Goal: Information Seeking & Learning: Learn about a topic

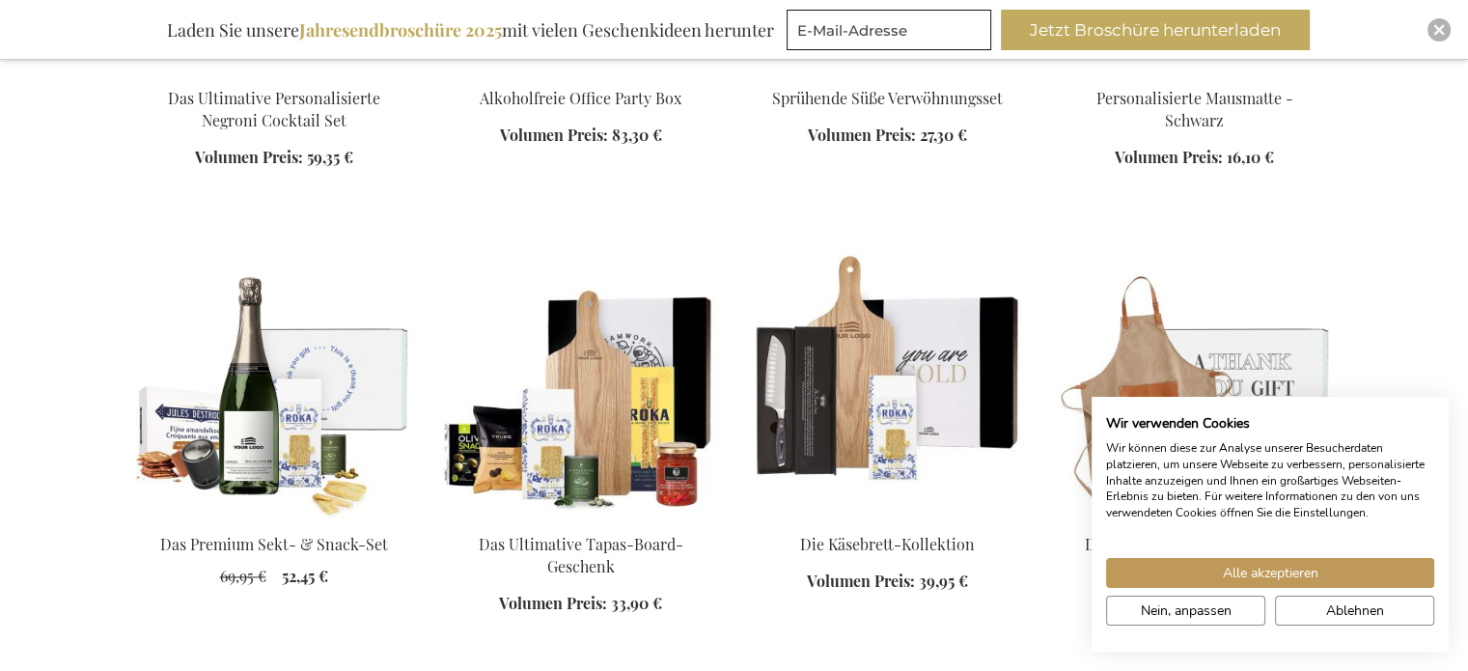
scroll to position [2352, 0]
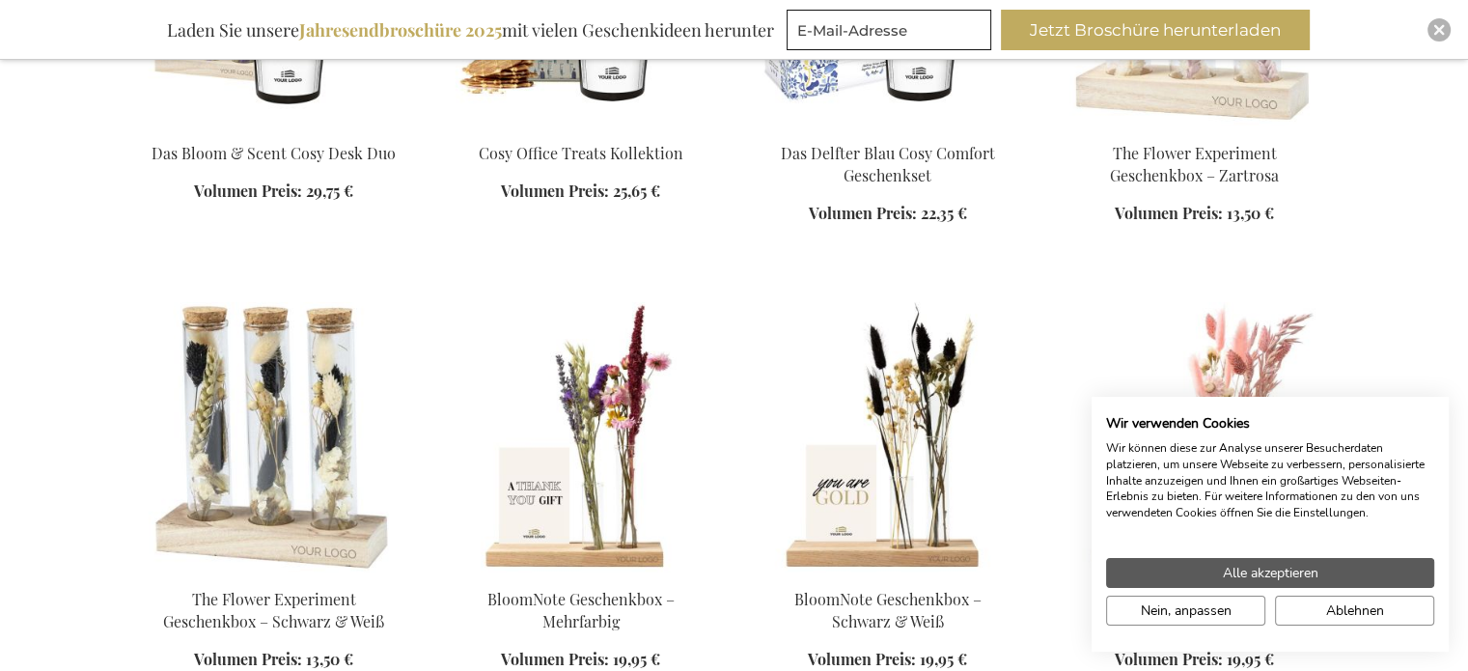
scroll to position [3630, 0]
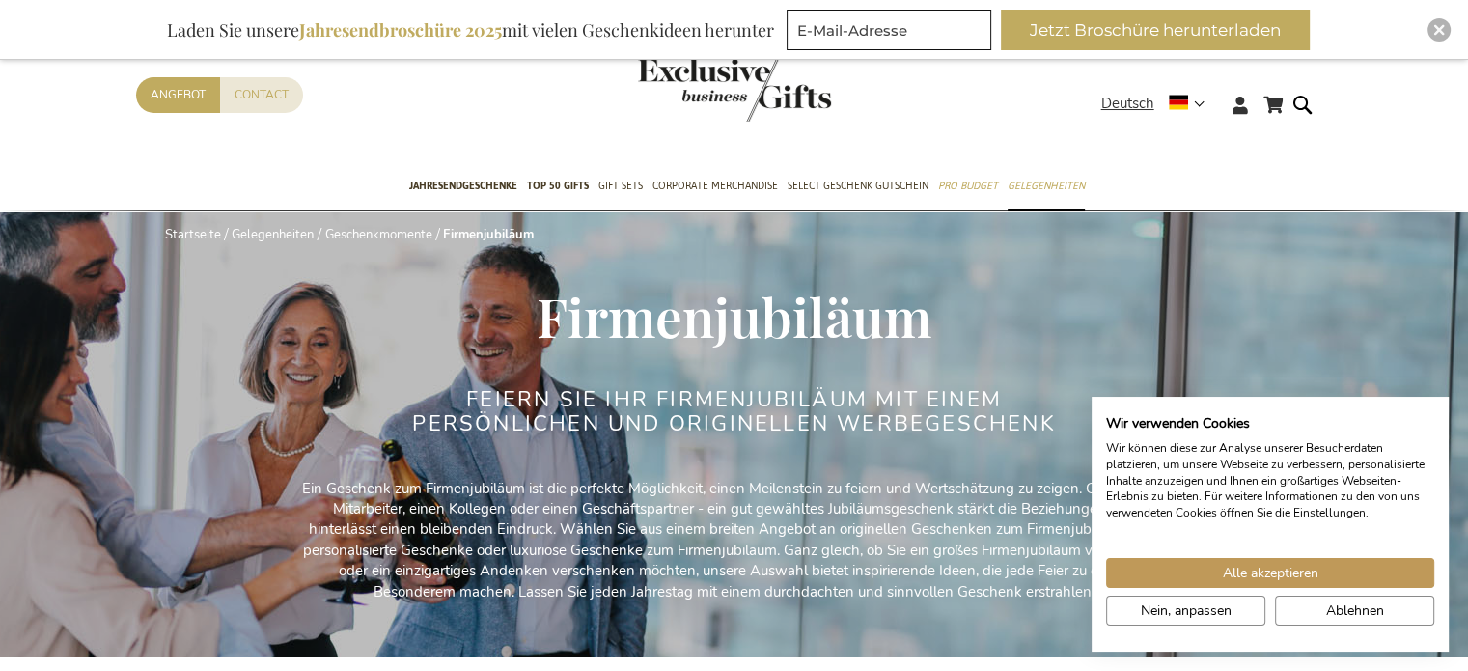
scroll to position [3416, 0]
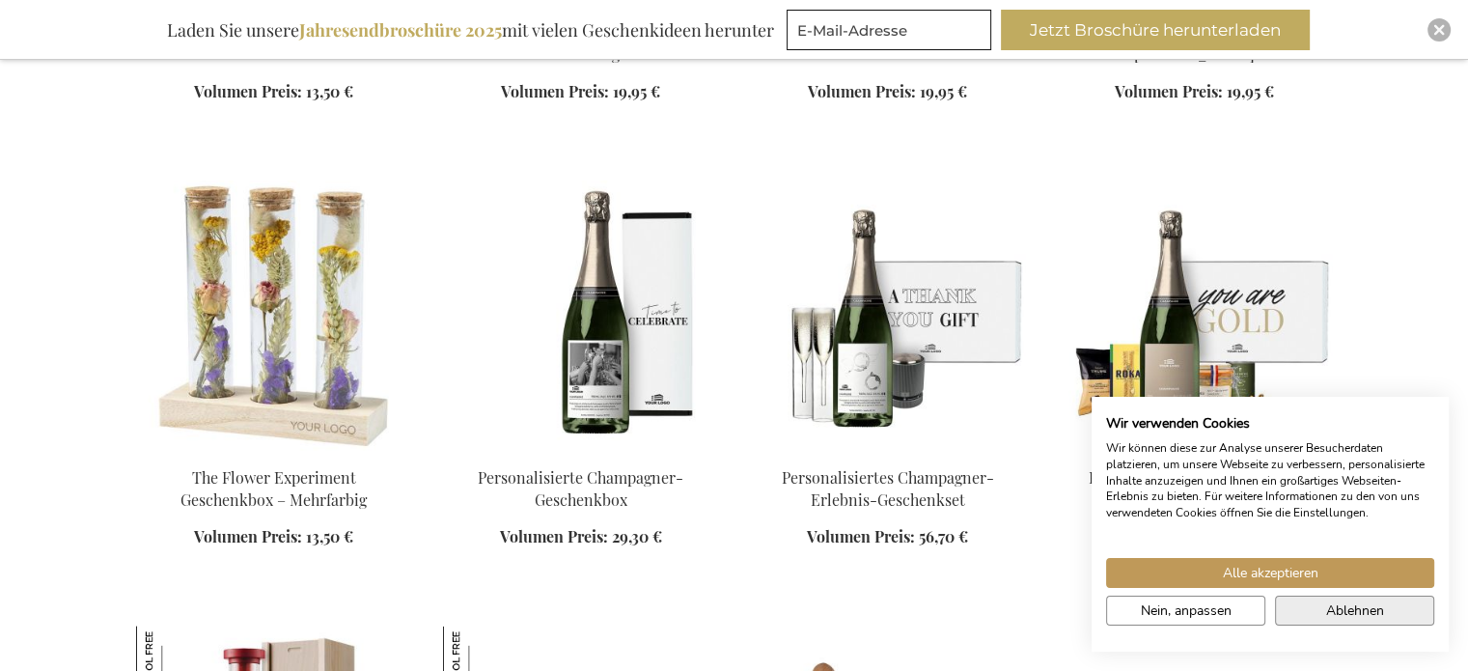
scroll to position [4155, 0]
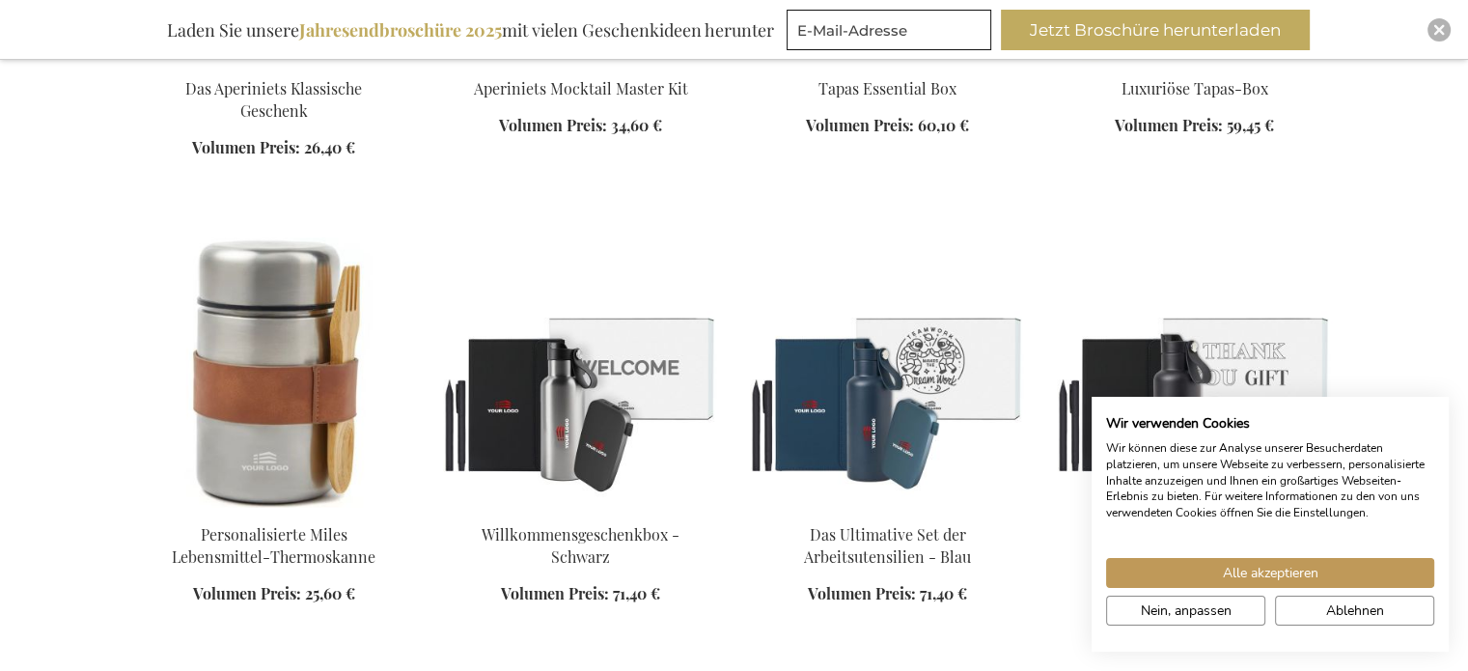
scroll to position [4933, 0]
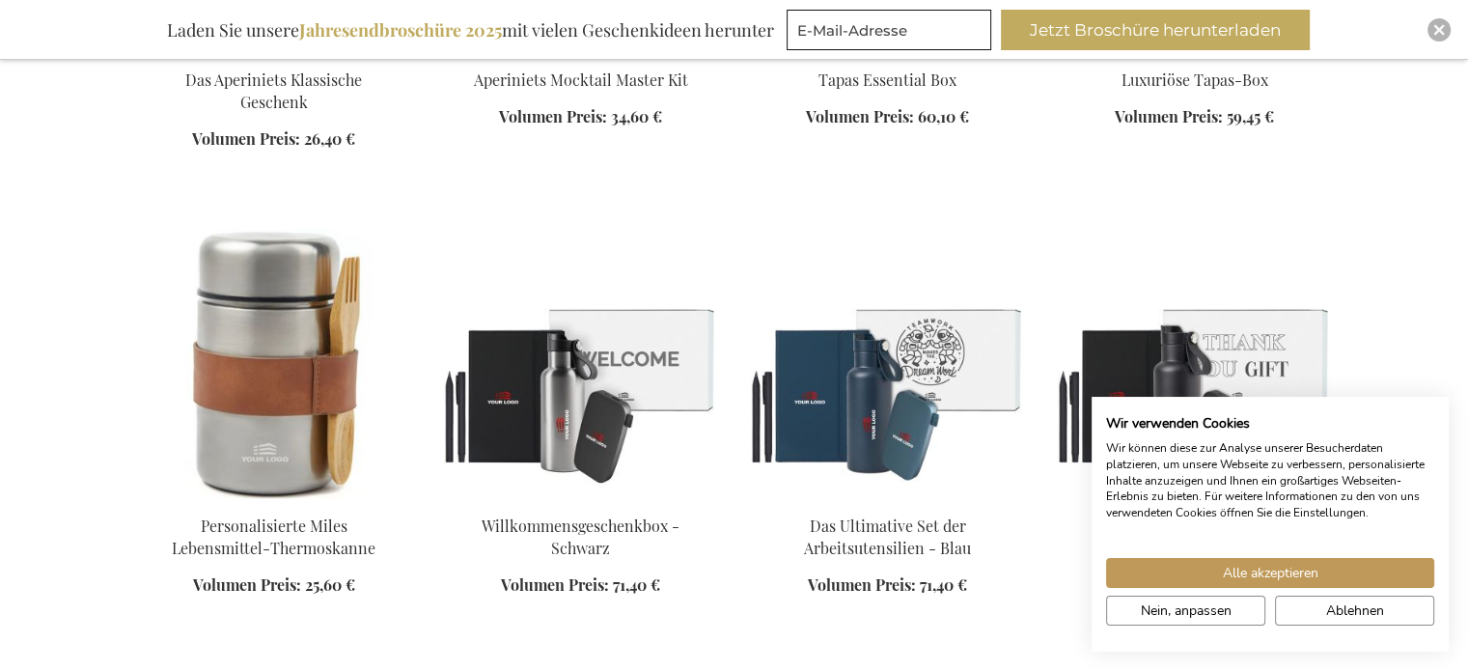
drag, startPoint x: 1475, startPoint y: 38, endPoint x: 1394, endPoint y: 688, distance: 655.7
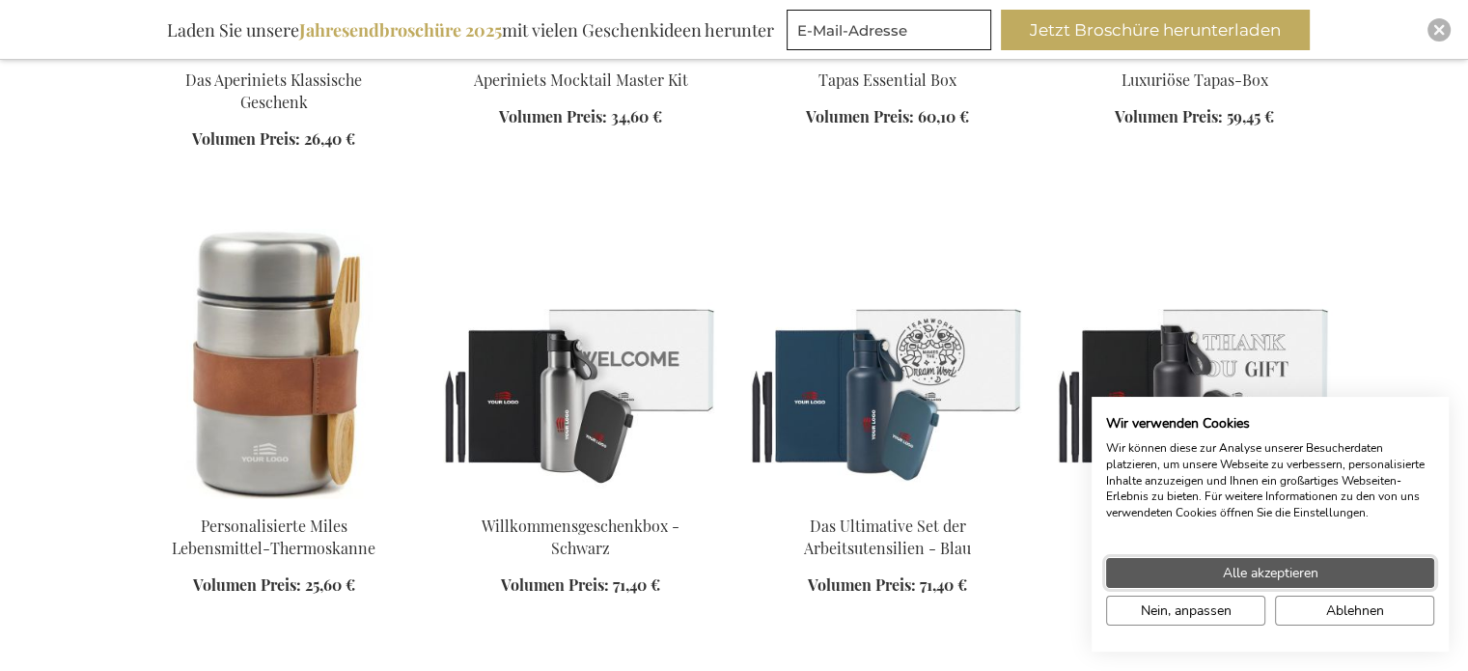
click at [1223, 578] on span "Alle akzeptieren" at bounding box center [1271, 573] width 96 height 20
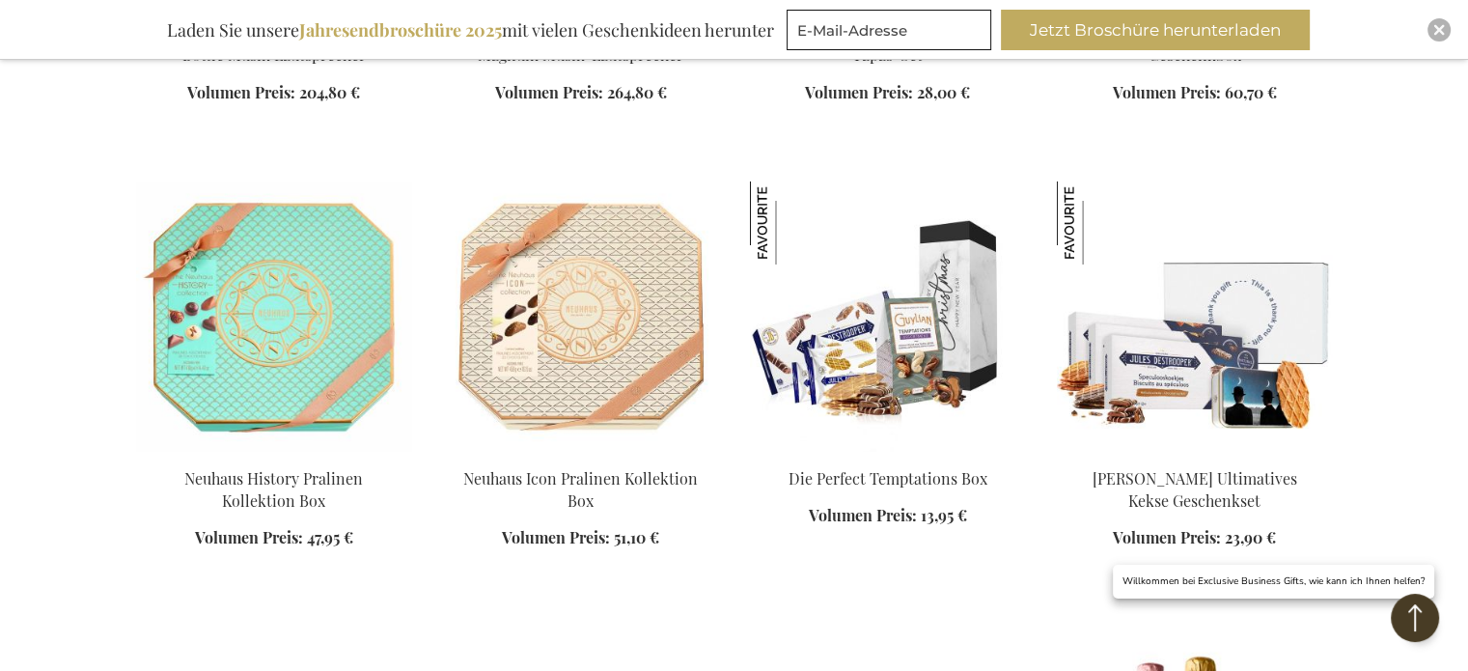
scroll to position [6821, 0]
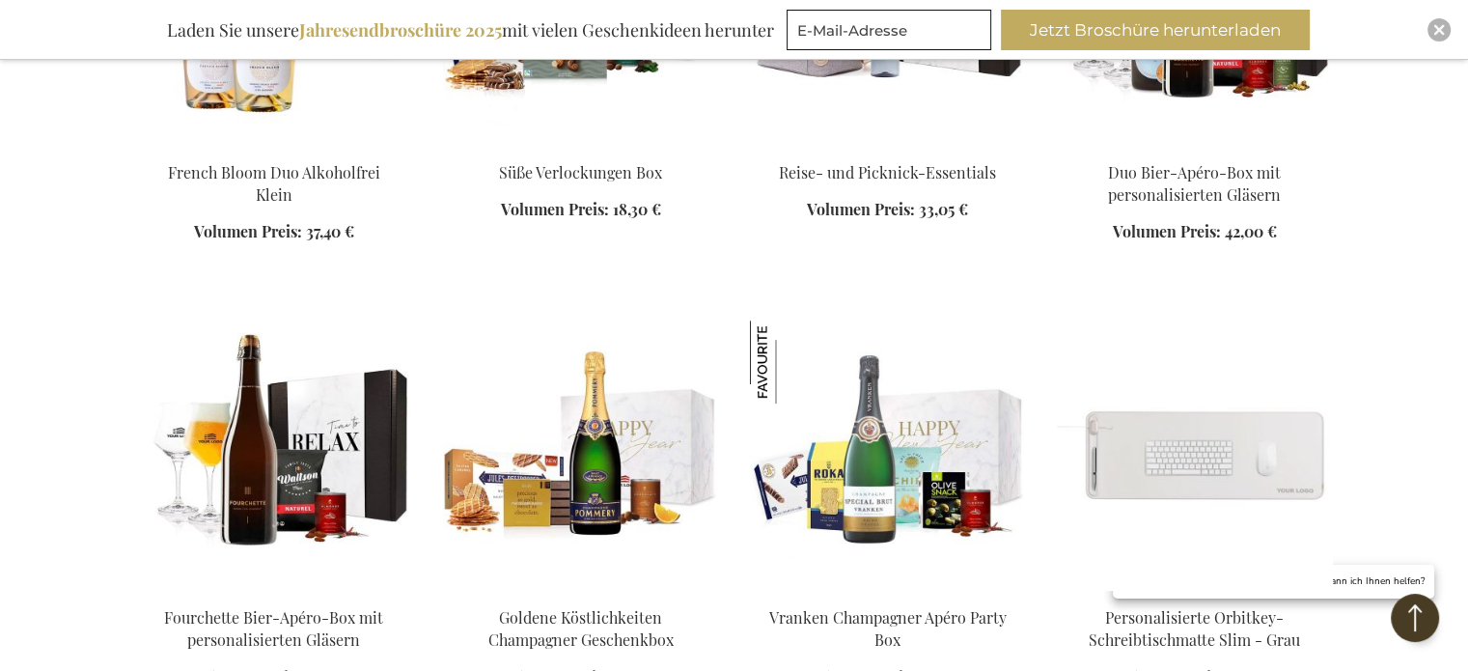
scroll to position [8159, 0]
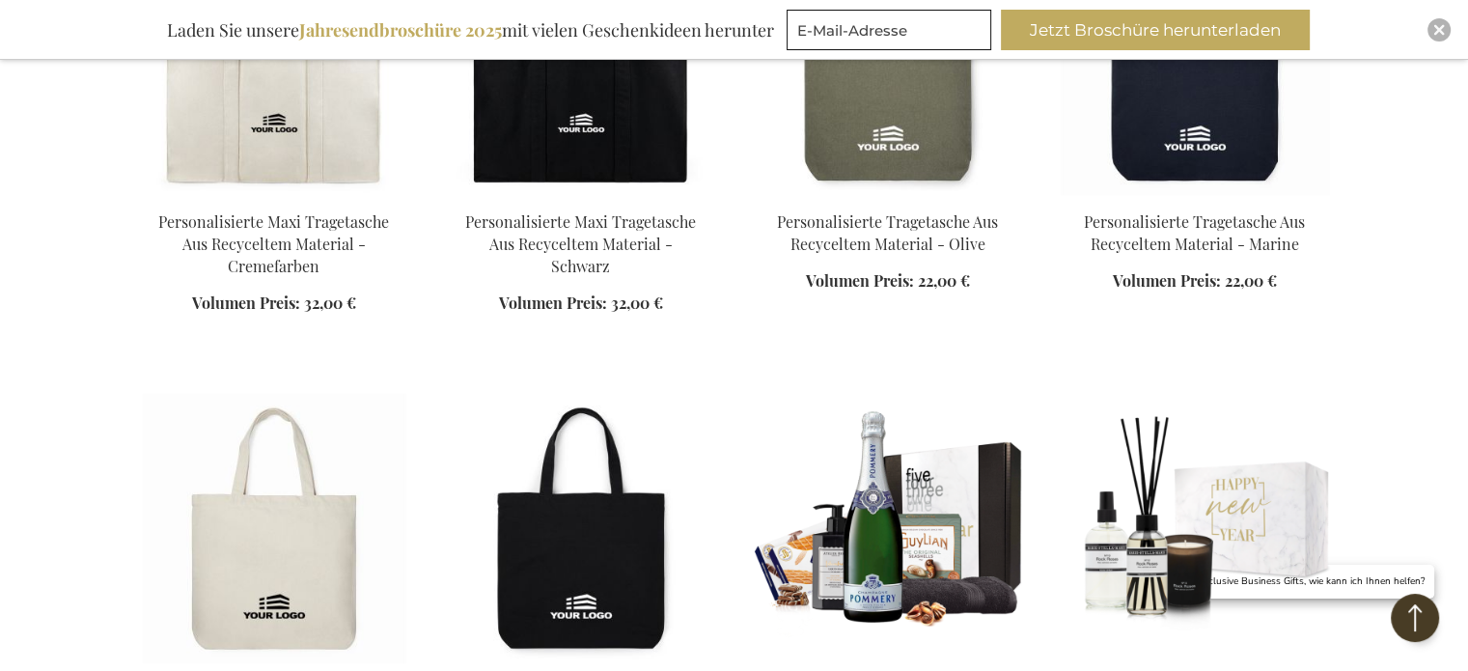
scroll to position [10019, 0]
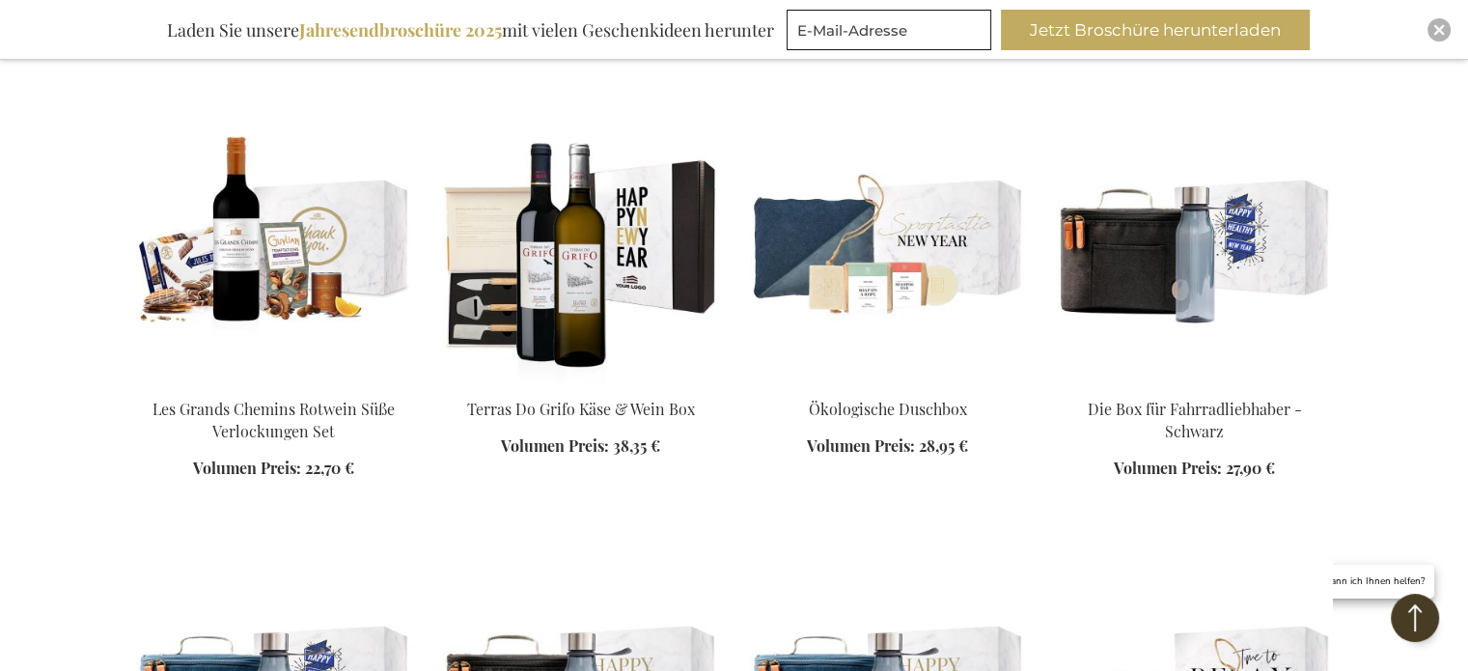
scroll to position [12522, 0]
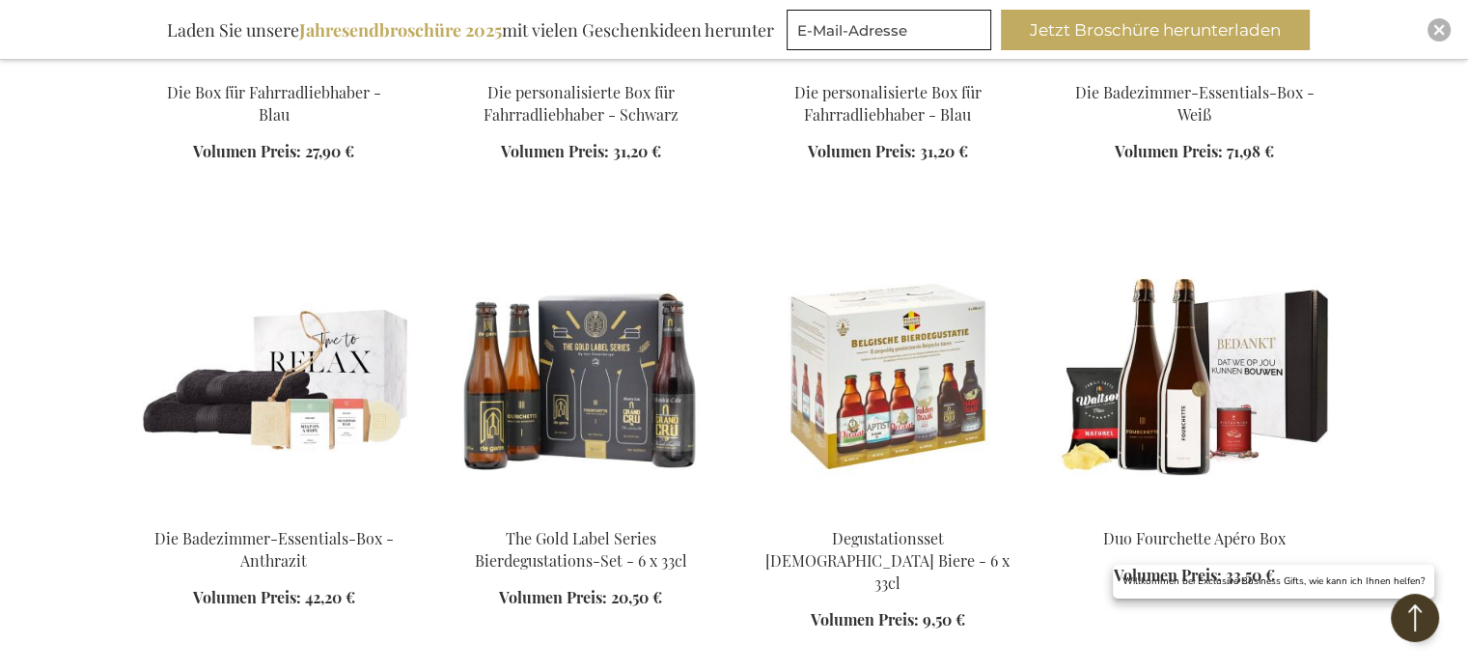
scroll to position [12924, 0]
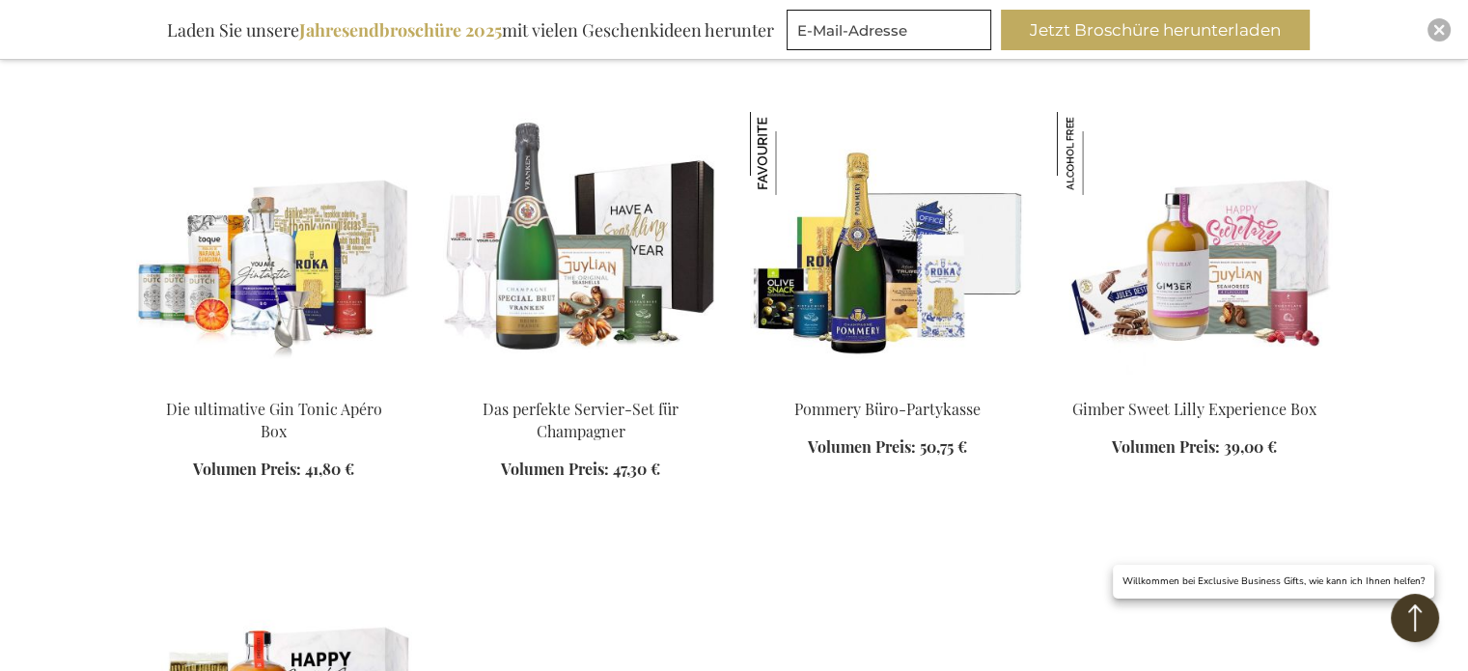
scroll to position [14052, 0]
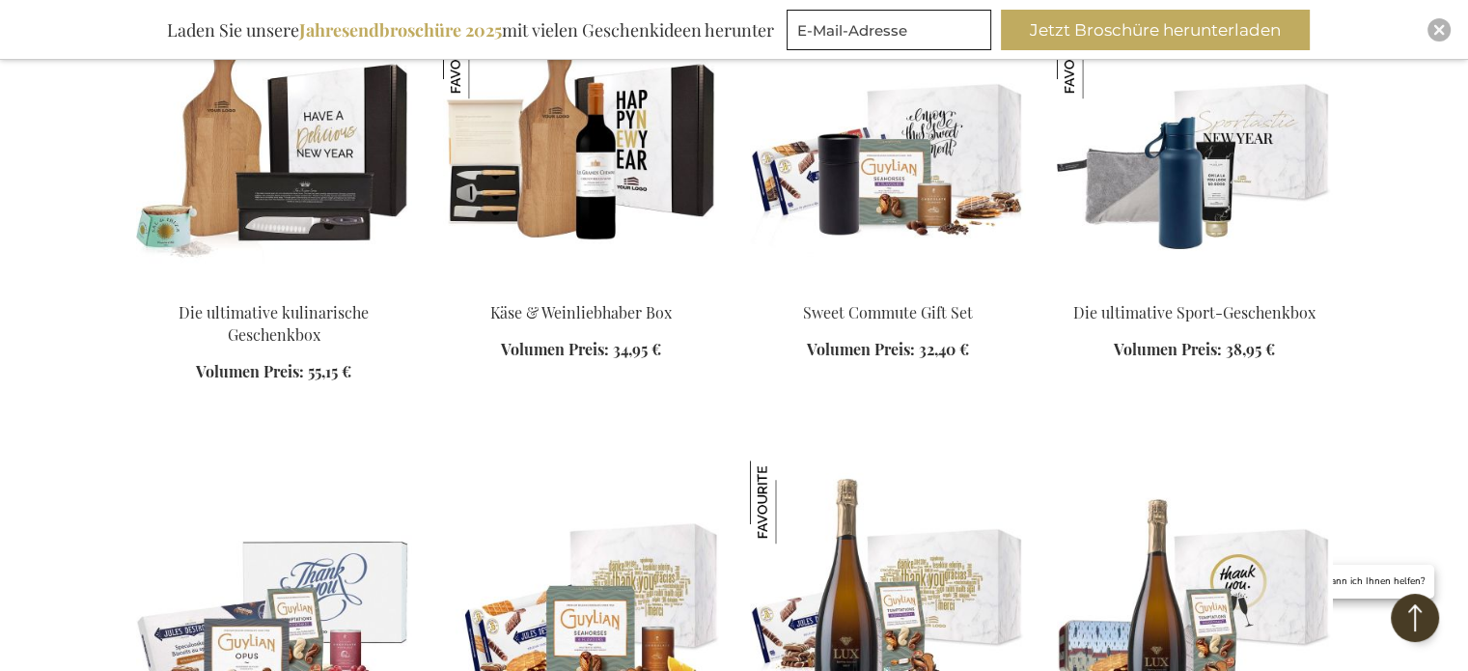
scroll to position [15914, 0]
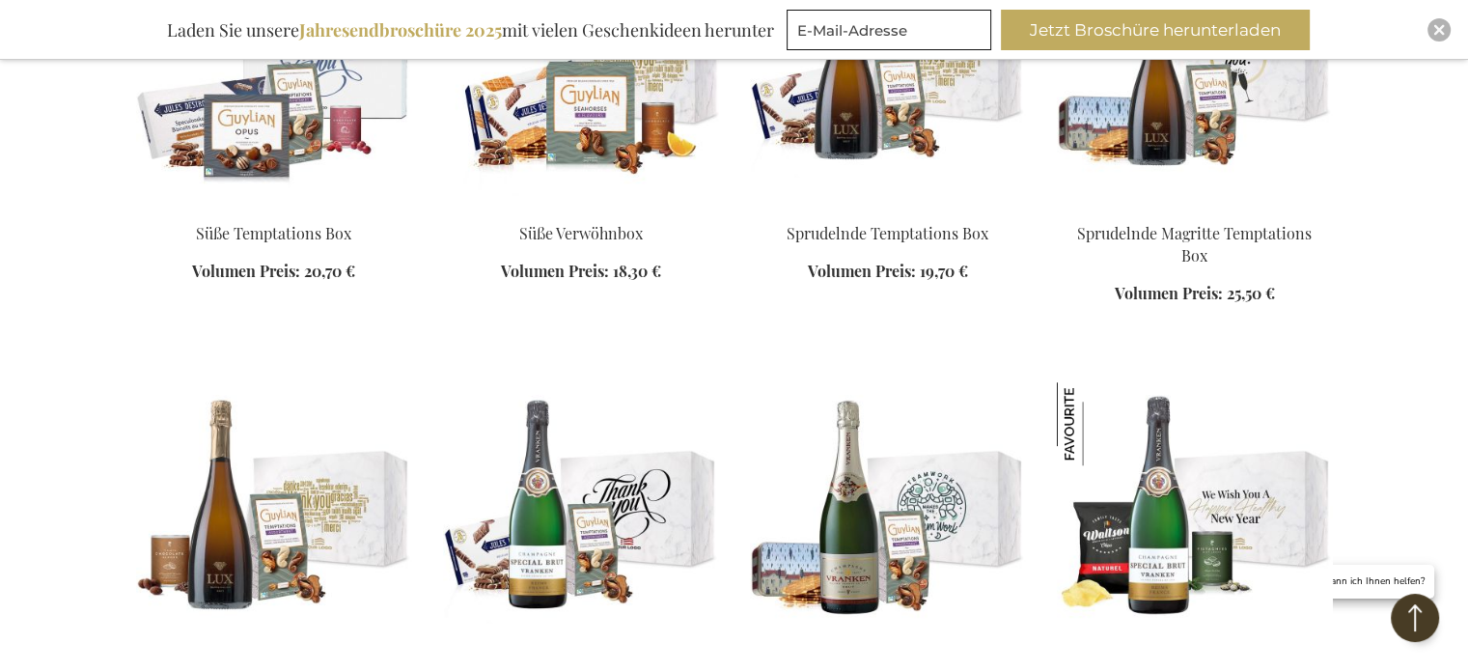
scroll to position [16598, 0]
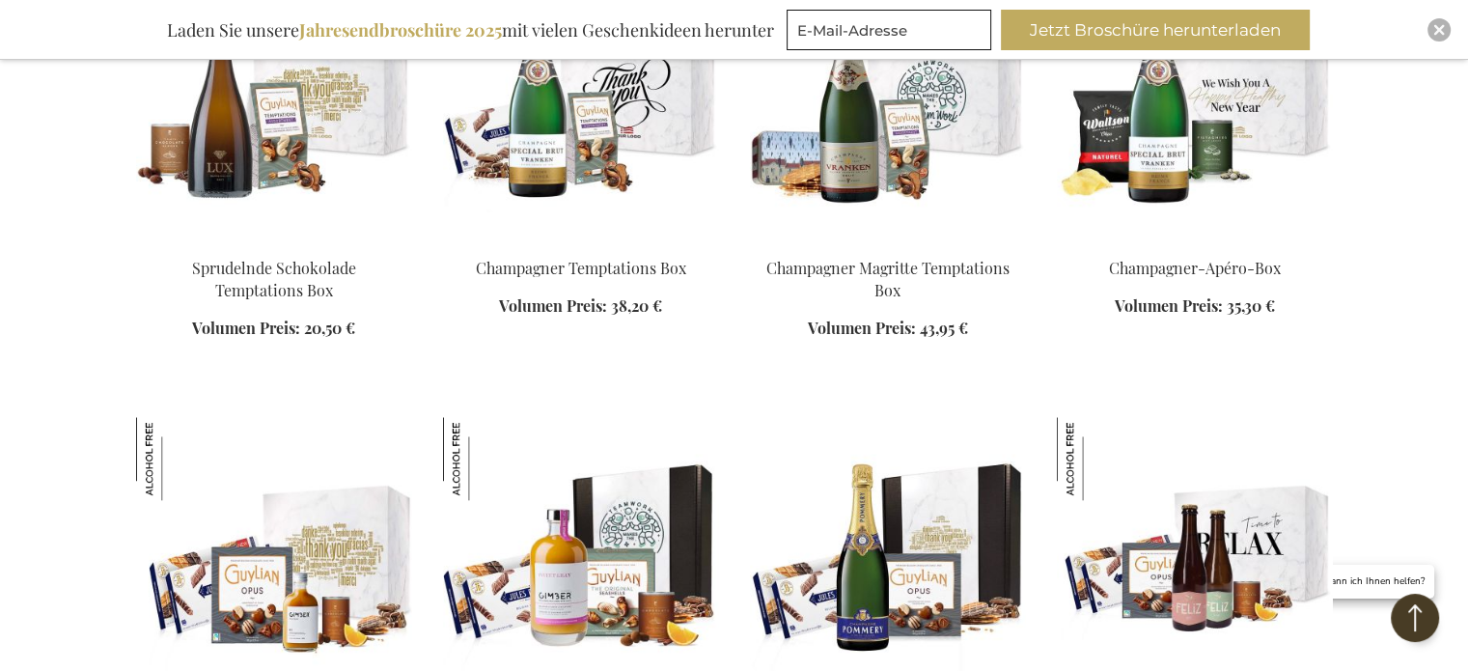
scroll to position [17593, 0]
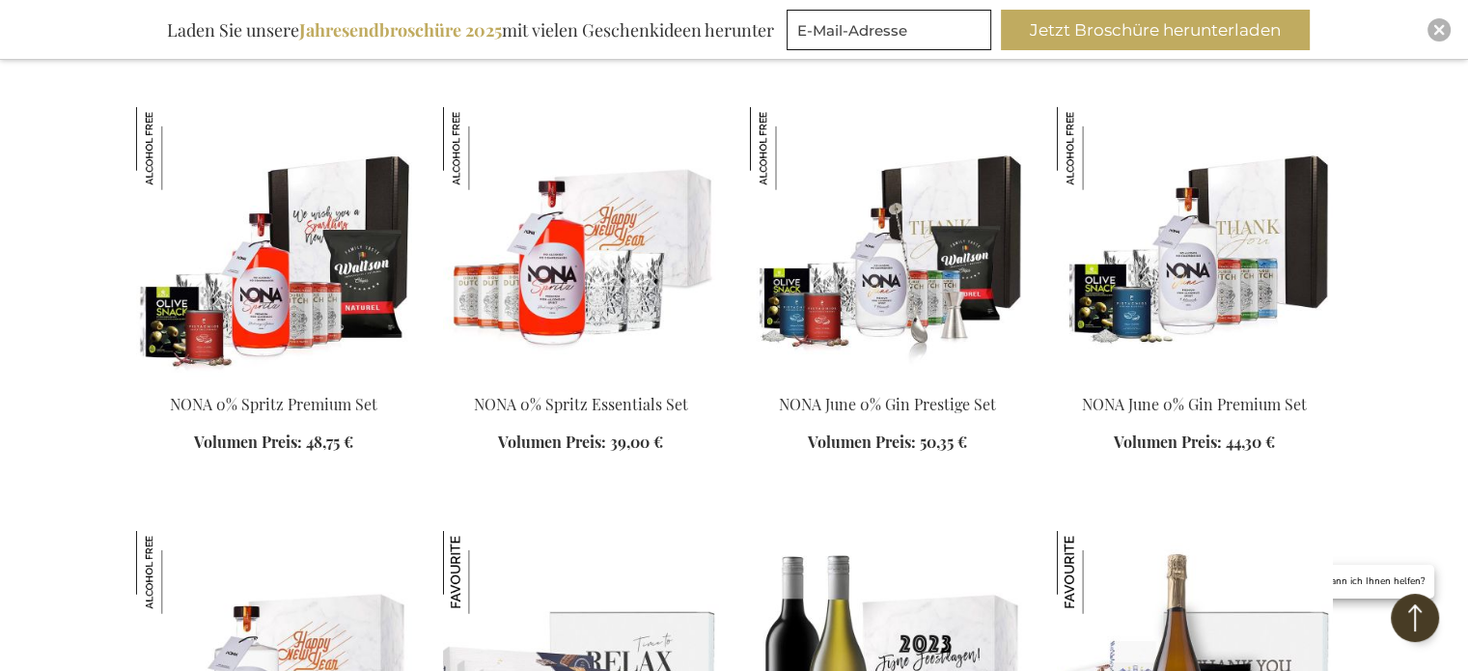
scroll to position [19392, 0]
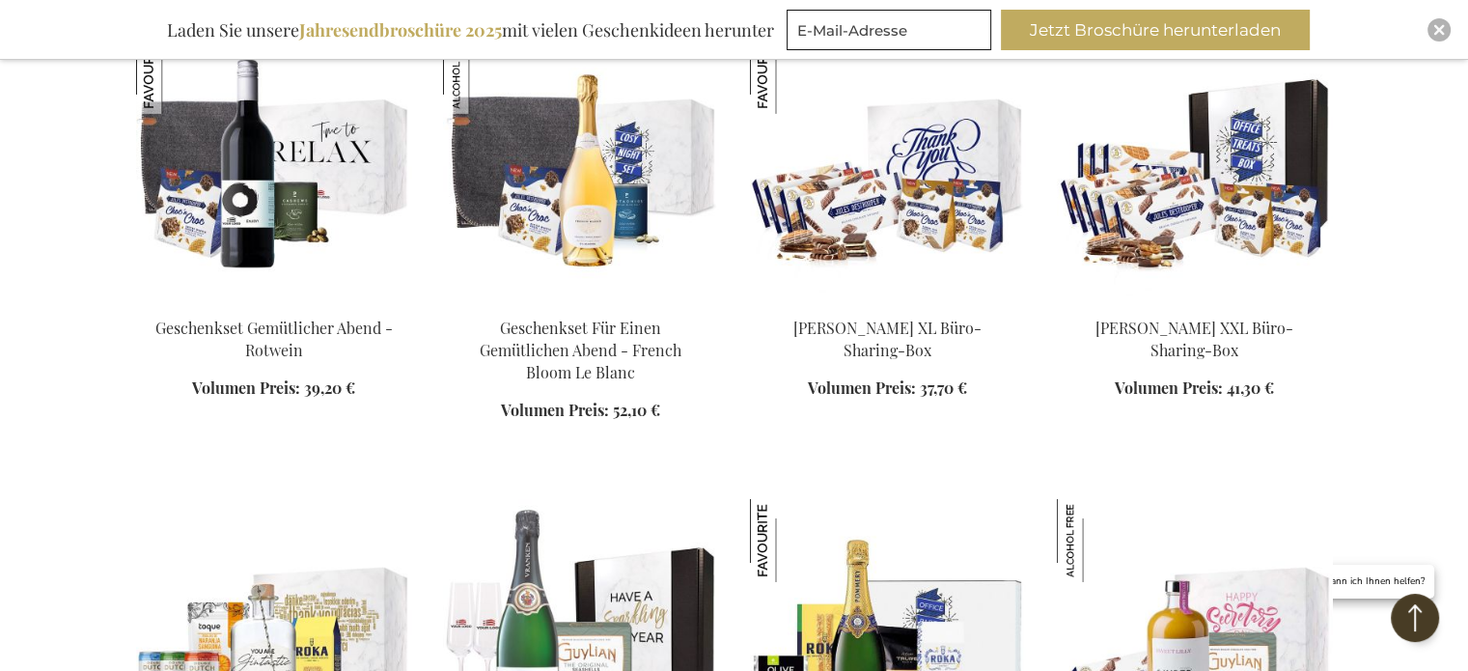
scroll to position [19392, 0]
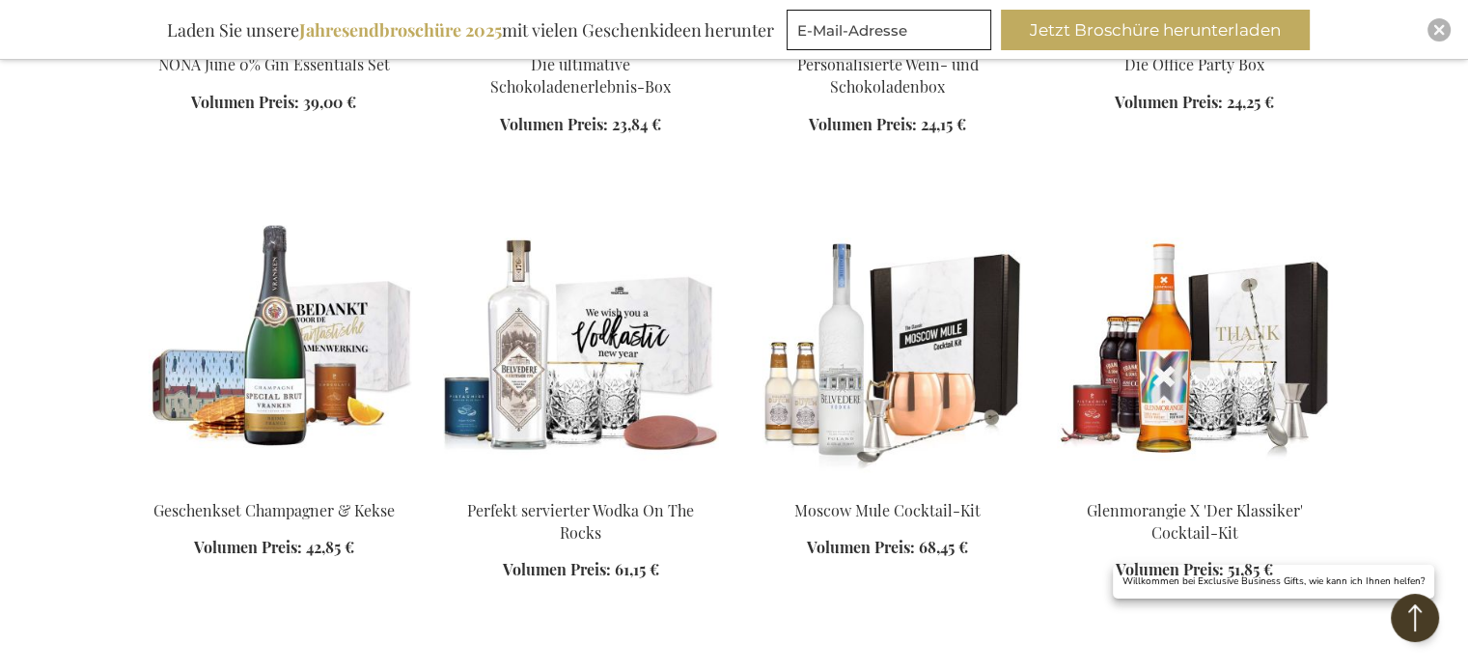
scroll to position [20245, 0]
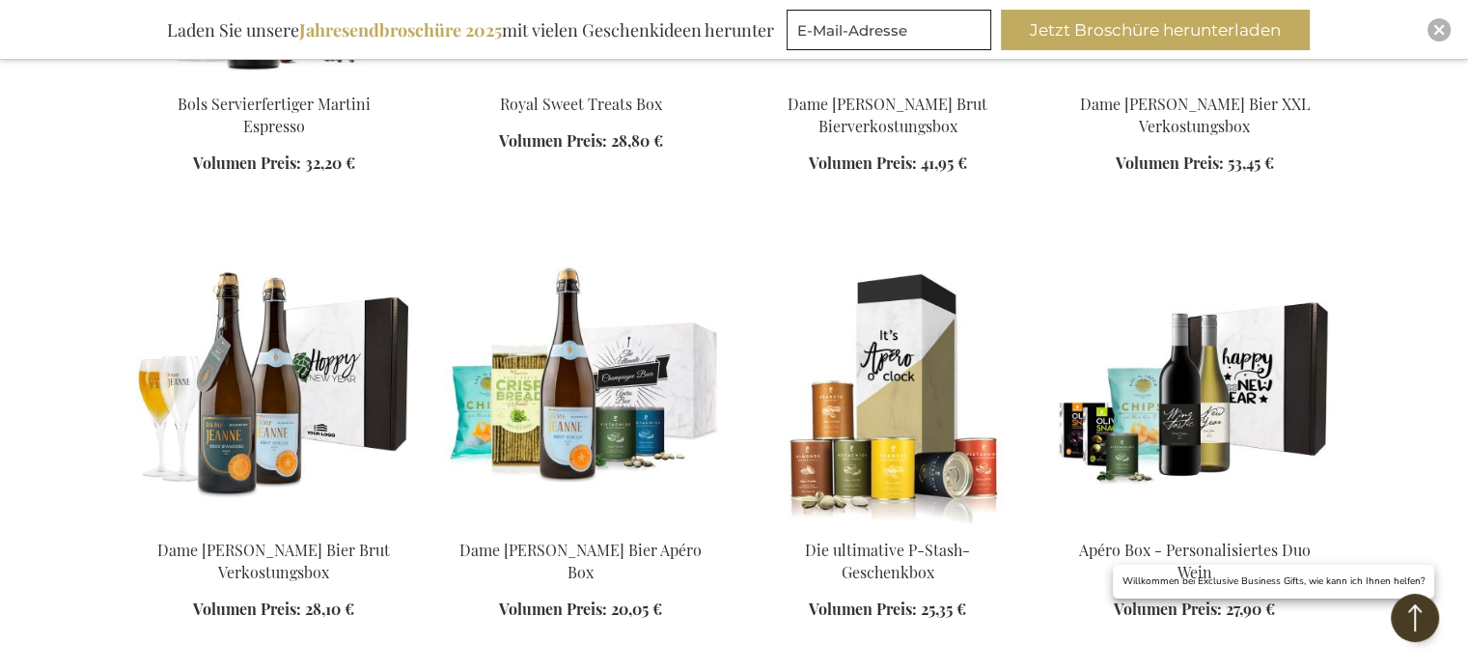
scroll to position [23894, 0]
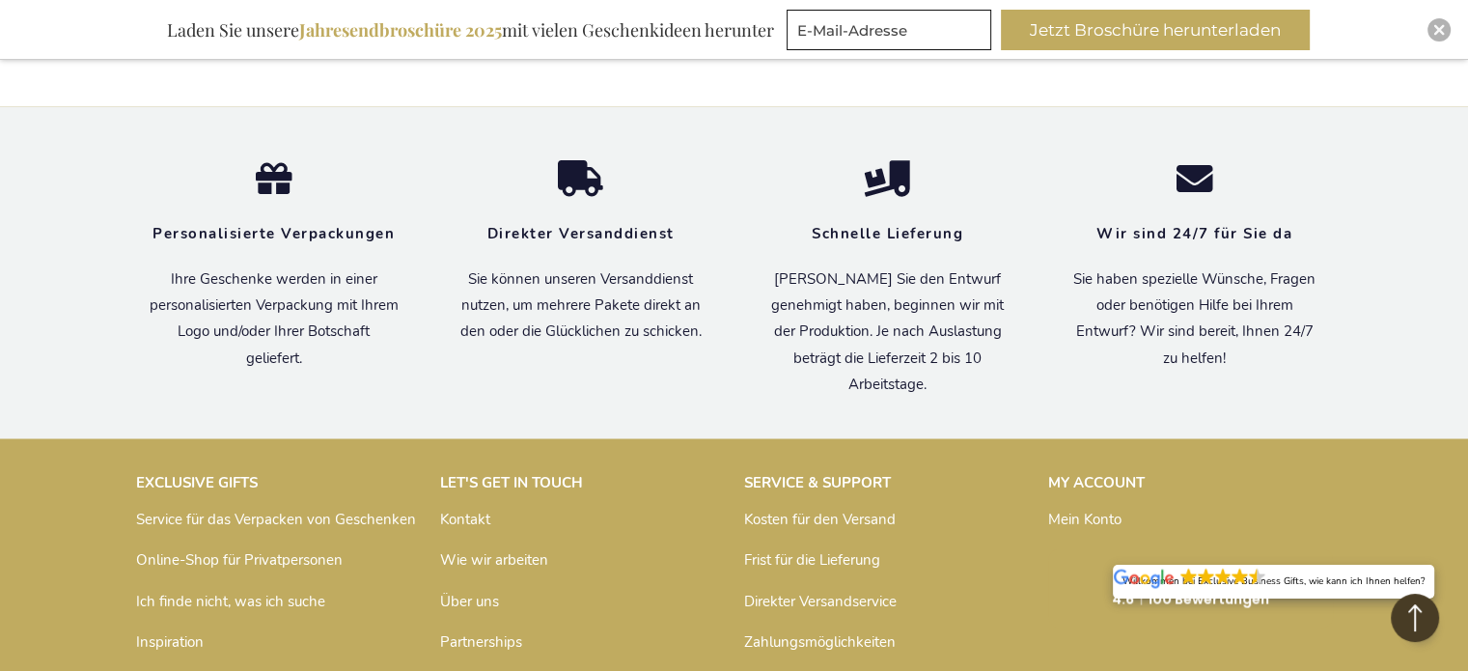
scroll to position [25526, 0]
